Goal: Information Seeking & Learning: Learn about a topic

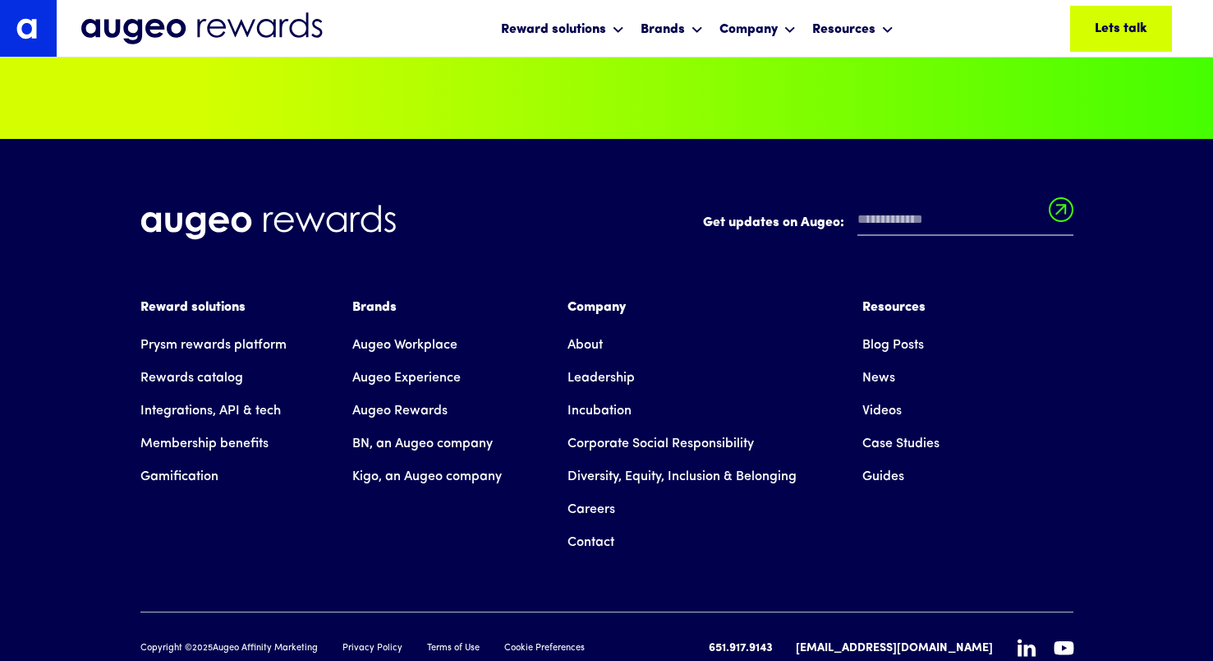
scroll to position [11261, 0]
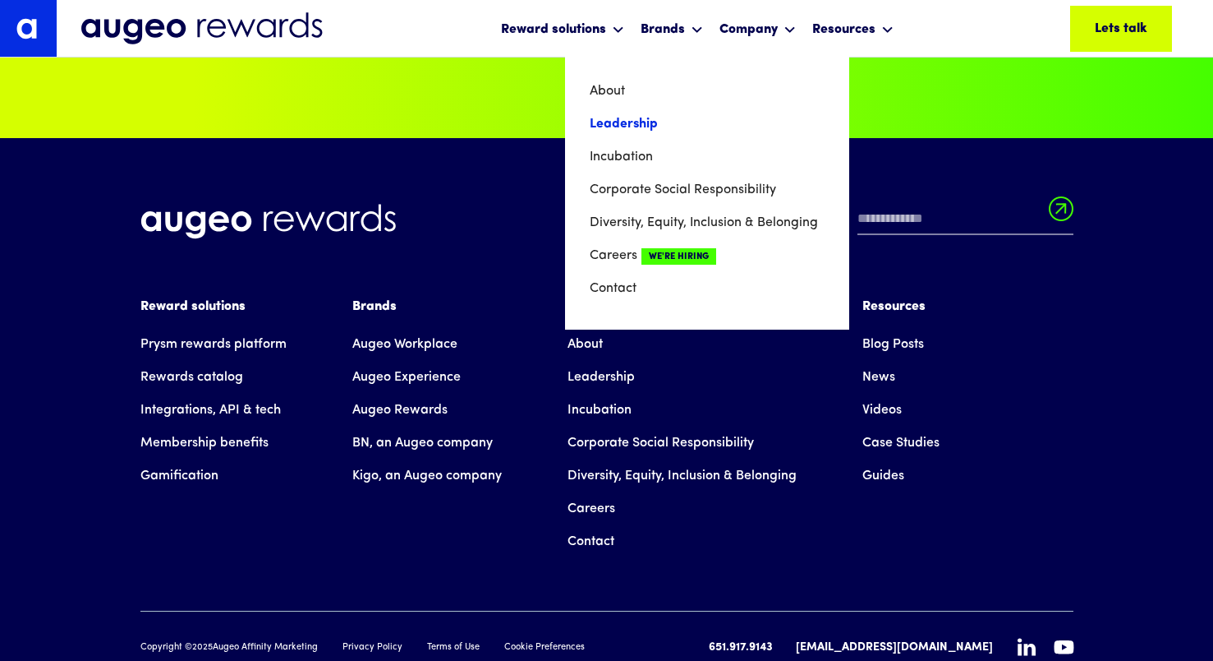
click at [638, 127] on link "Leadership" at bounding box center [707, 124] width 235 height 33
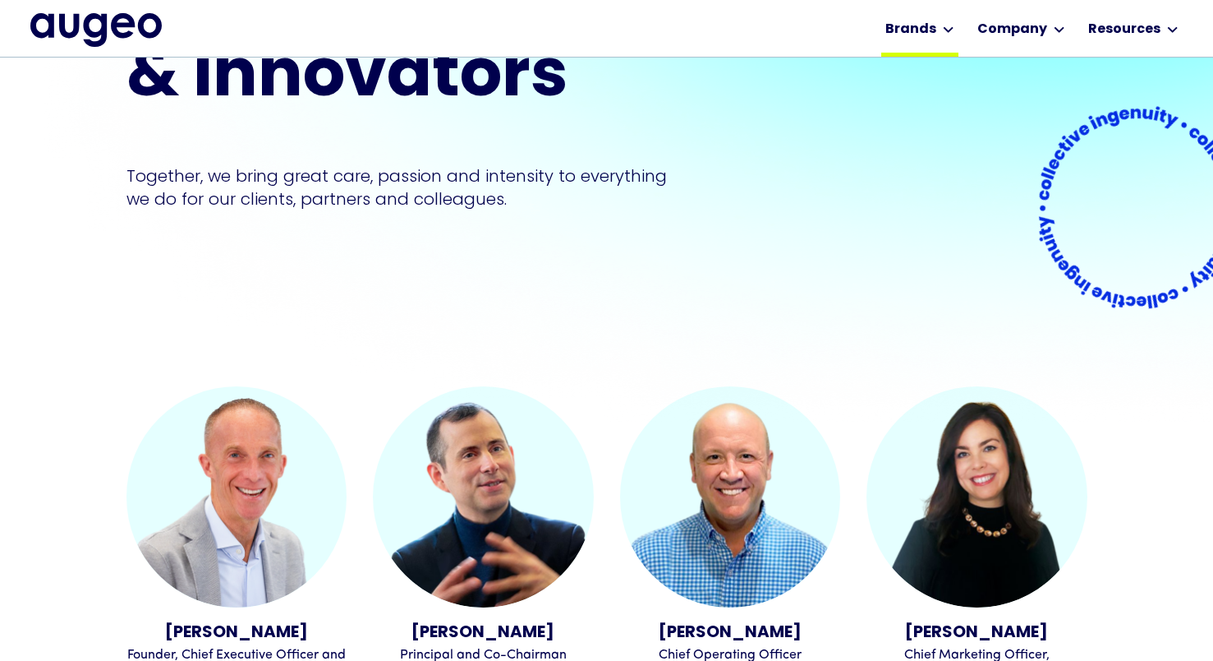
scroll to position [199, 0]
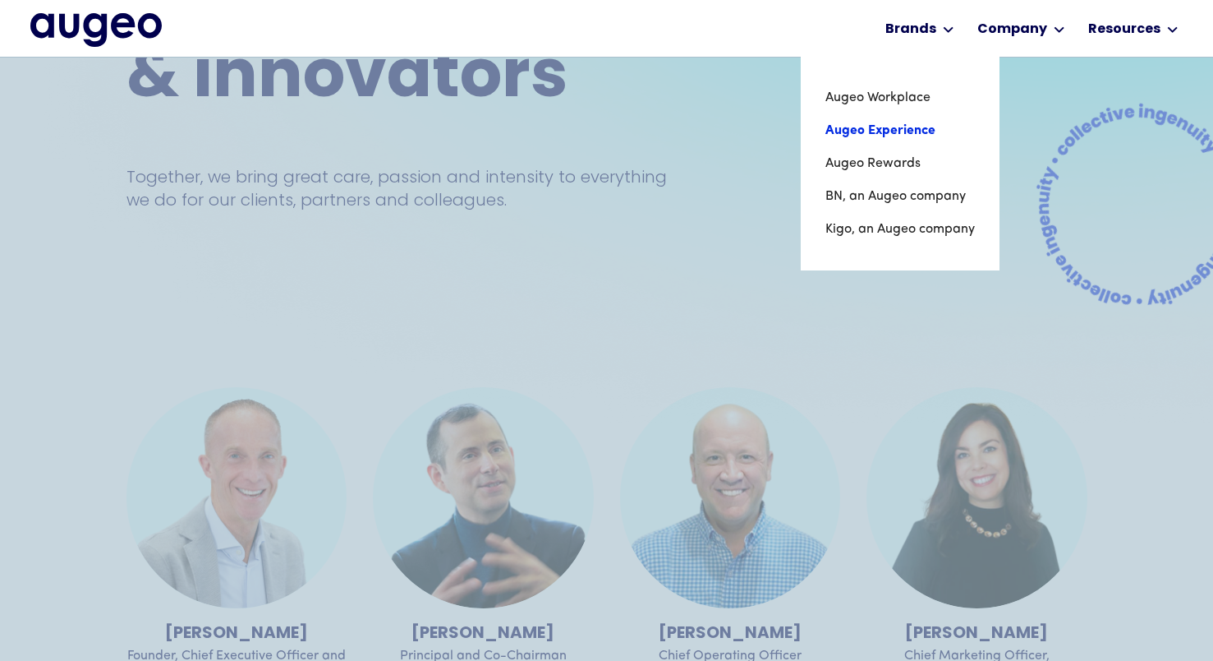
click at [910, 140] on link "Augeo Experience" at bounding box center [901, 130] width 150 height 33
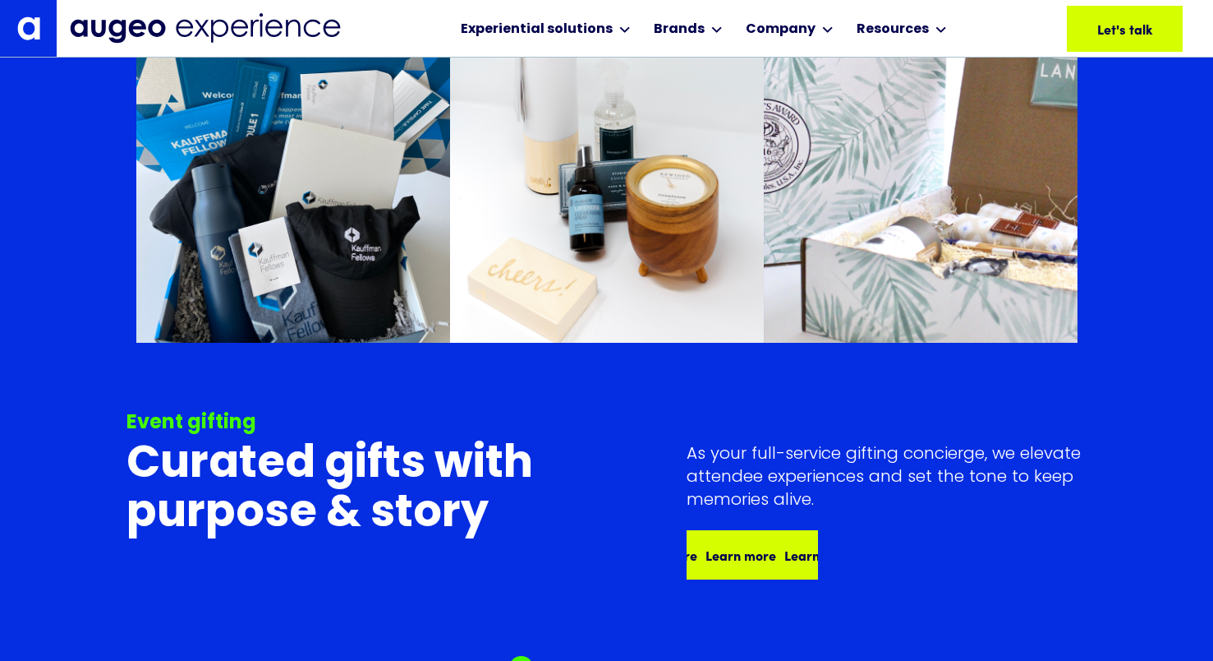
scroll to position [7466, 0]
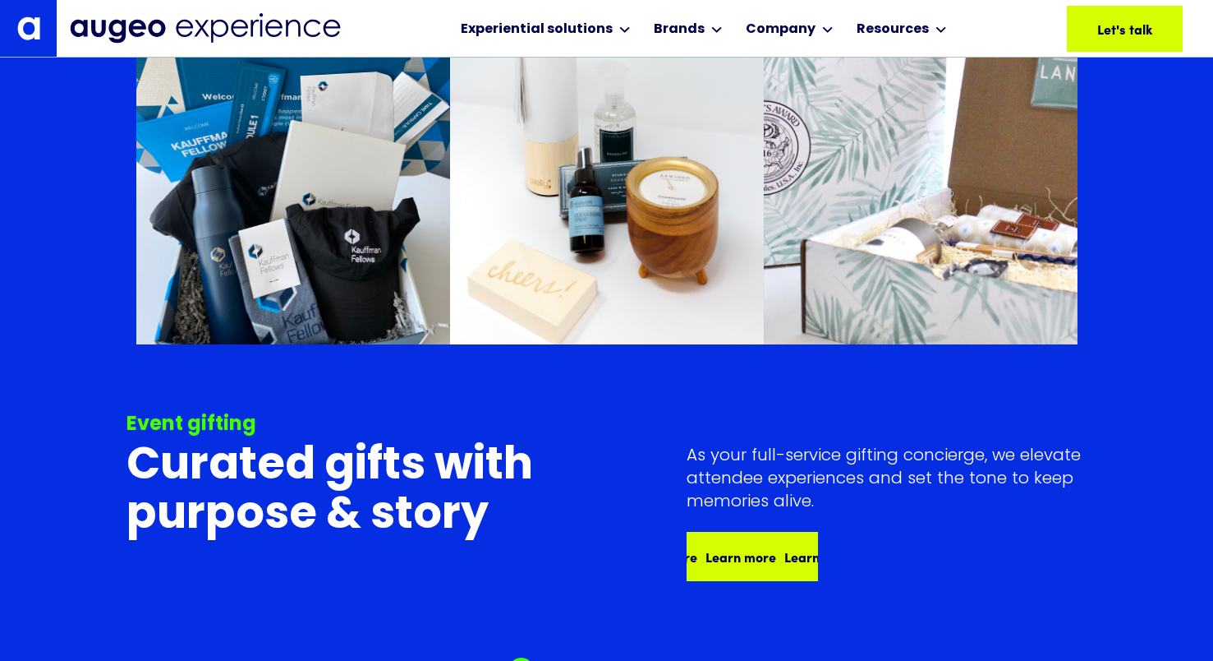
click at [770, 561] on div "Learn more Learn more Learn more Learn more" at bounding box center [778, 556] width 315 height 20
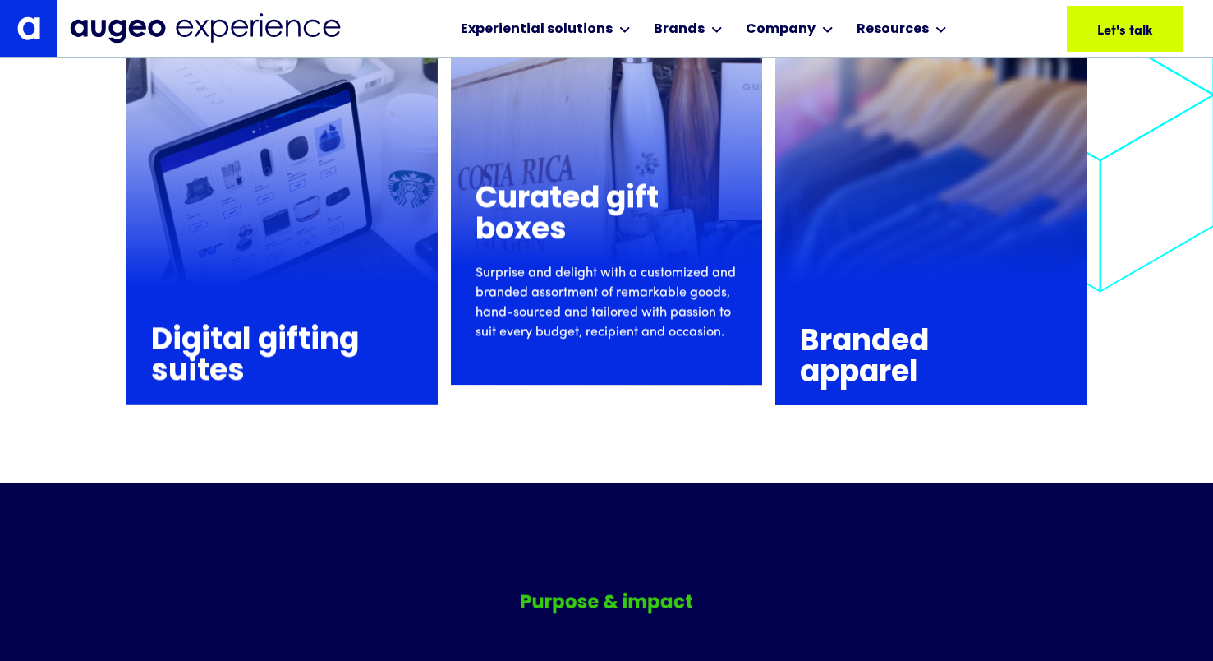
click at [560, 223] on h3 "Curated gift boxes" at bounding box center [599, 215] width 246 height 62
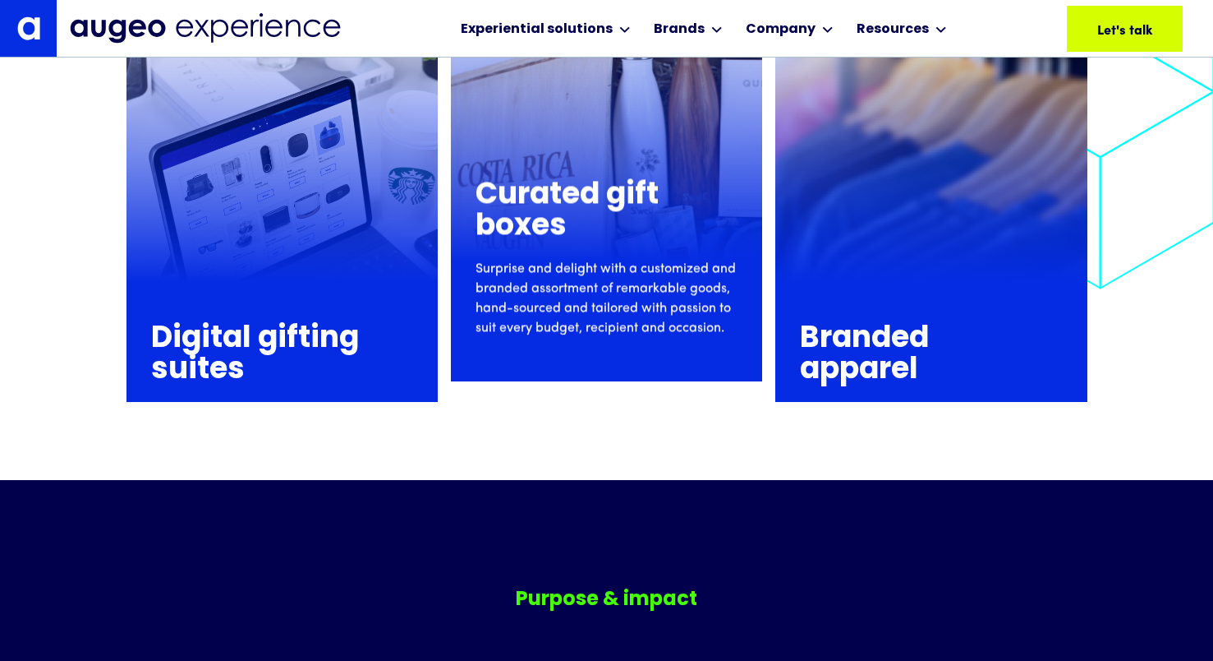
click at [562, 232] on h3 "Curated gift boxes" at bounding box center [599, 211] width 246 height 62
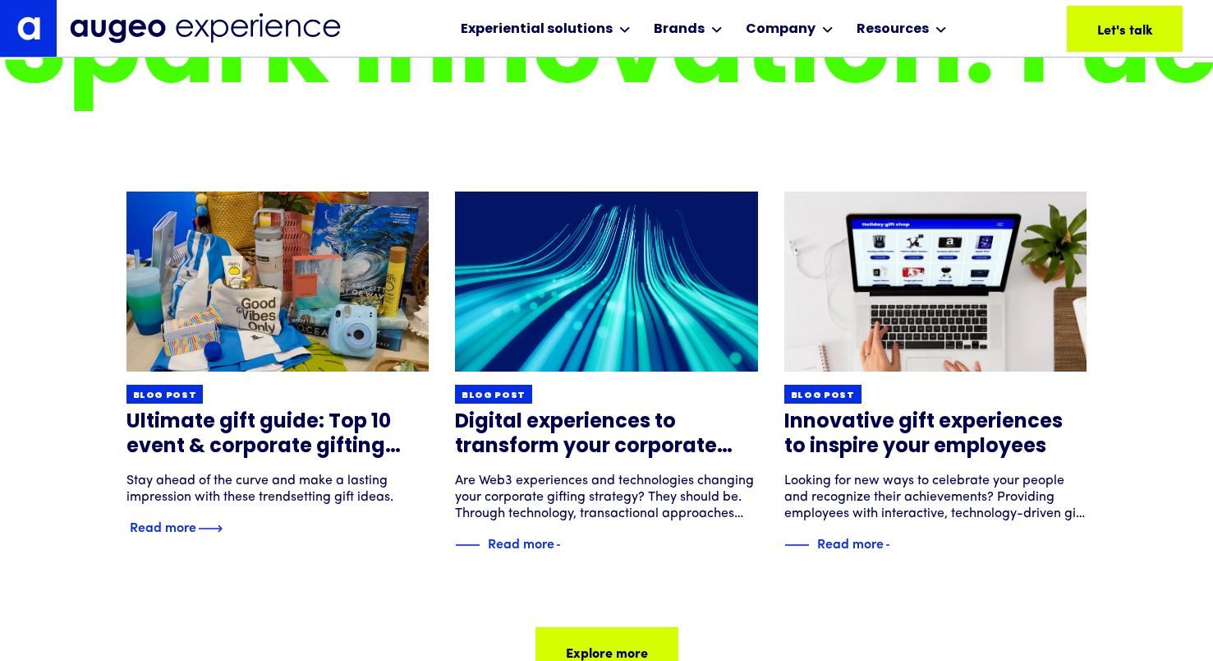
scroll to position [5322, 0]
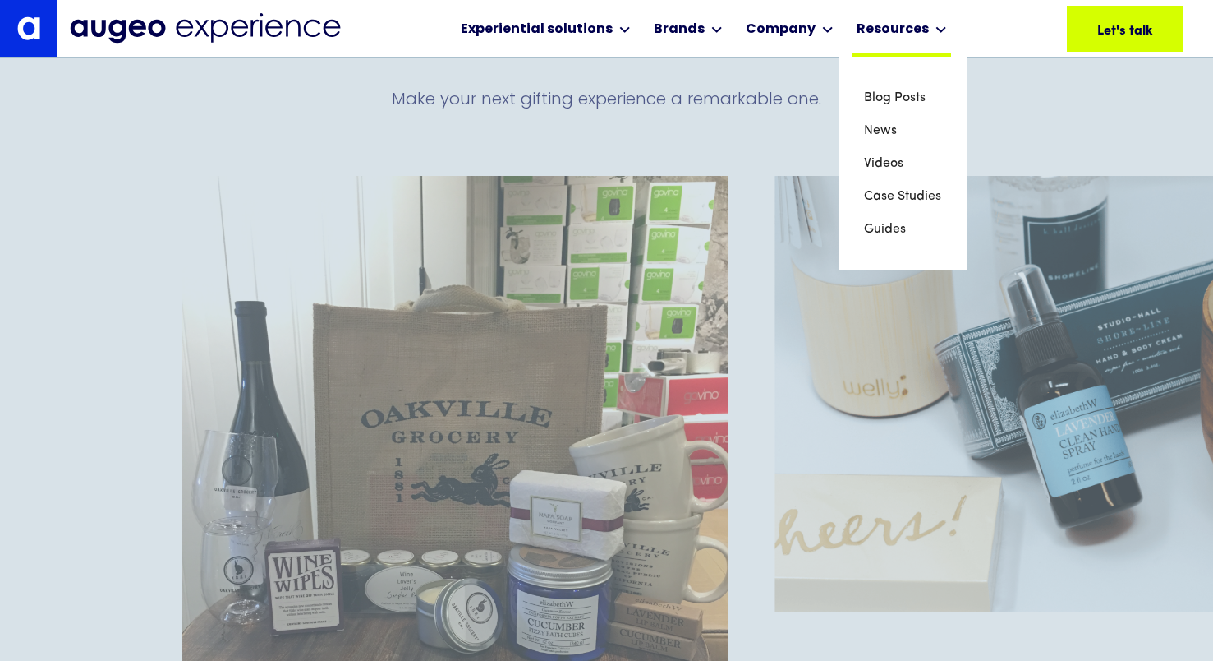
click at [895, 3] on div "Resources" at bounding box center [902, 28] width 99 height 57
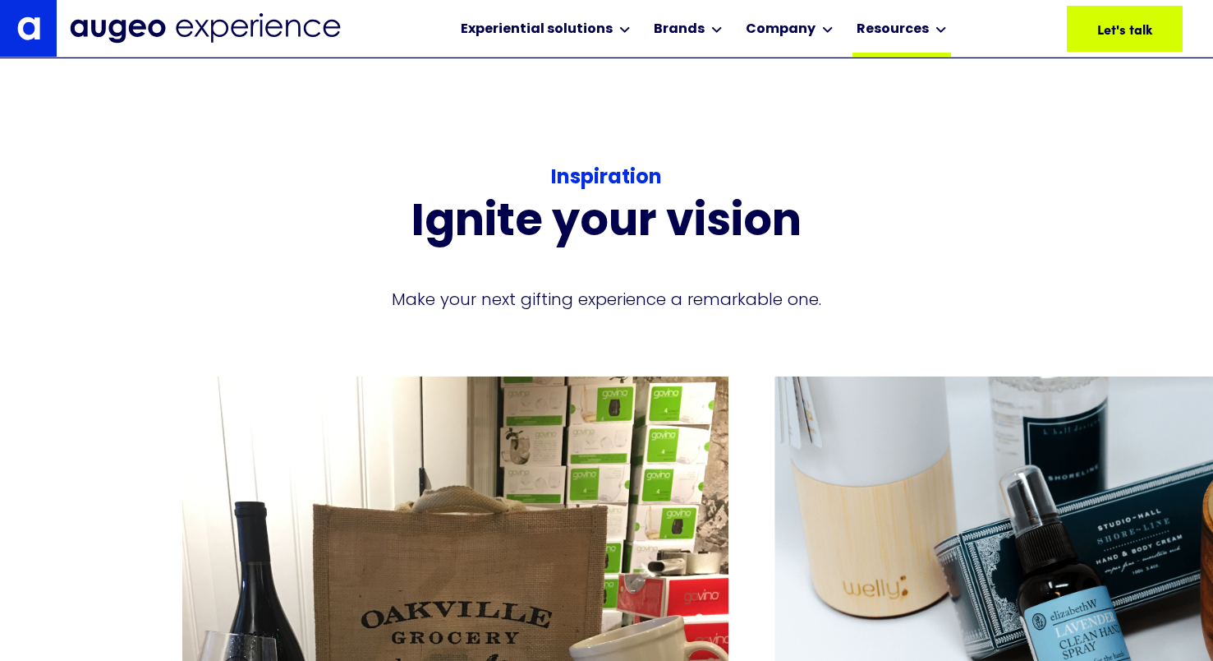
scroll to position [3334, 0]
